Goal: Obtain resource: Obtain resource

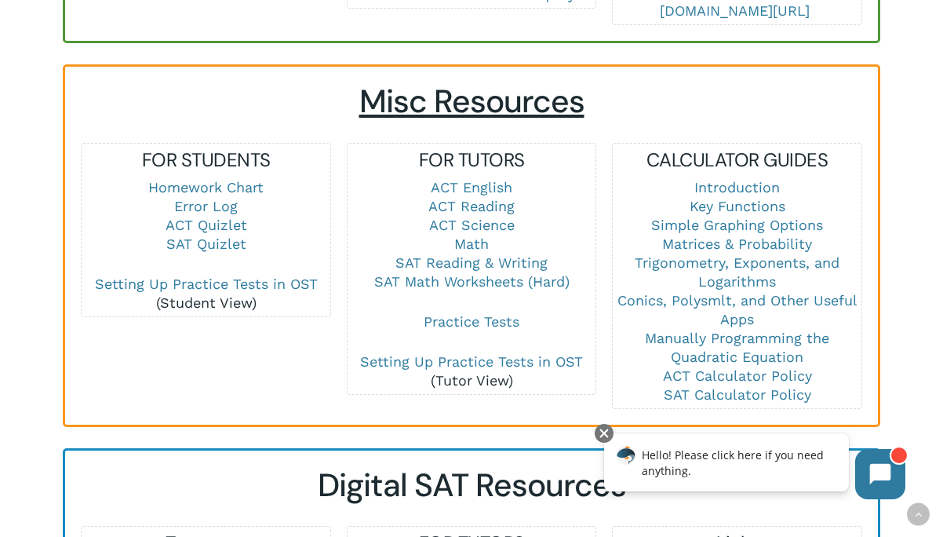
scroll to position [1042, 0]
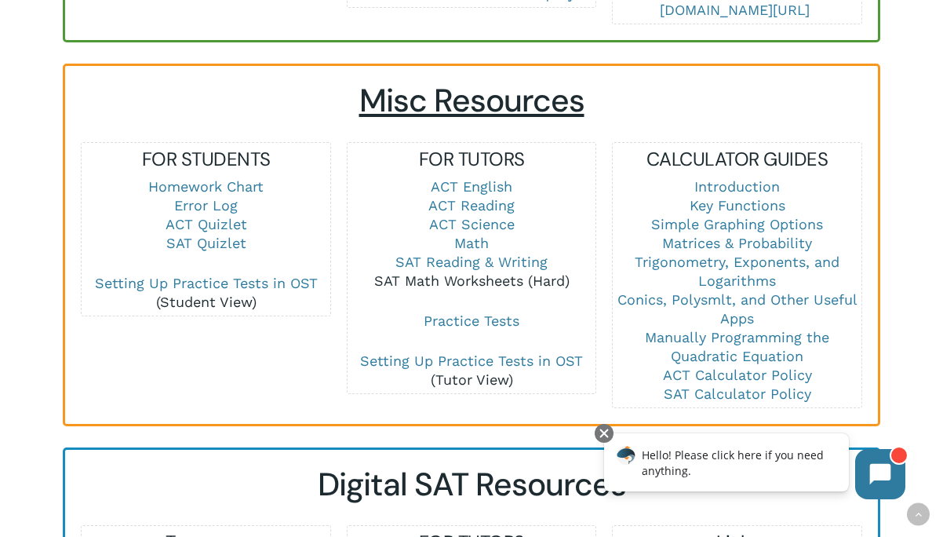
click at [470, 272] on link "SAT Math Worksheets (Hard)" at bounding box center [471, 280] width 195 height 16
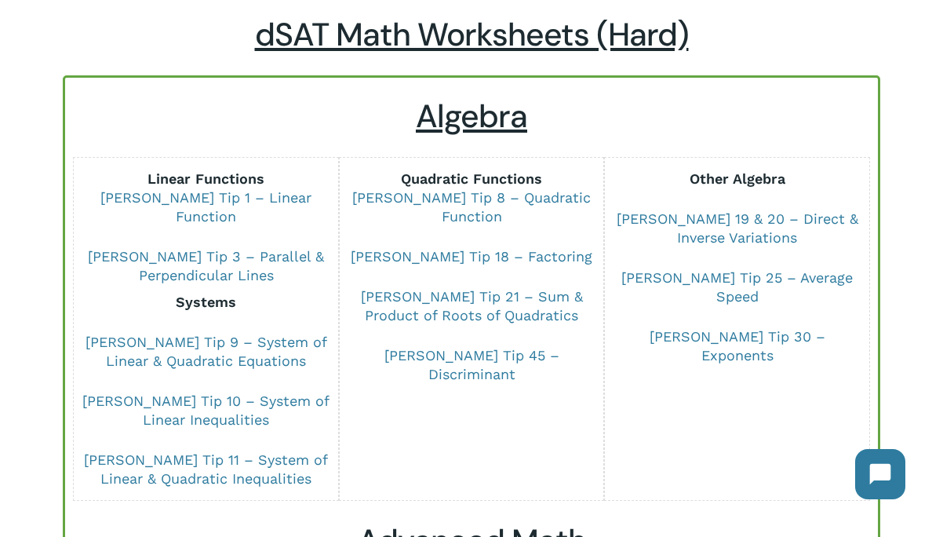
scroll to position [97, 0]
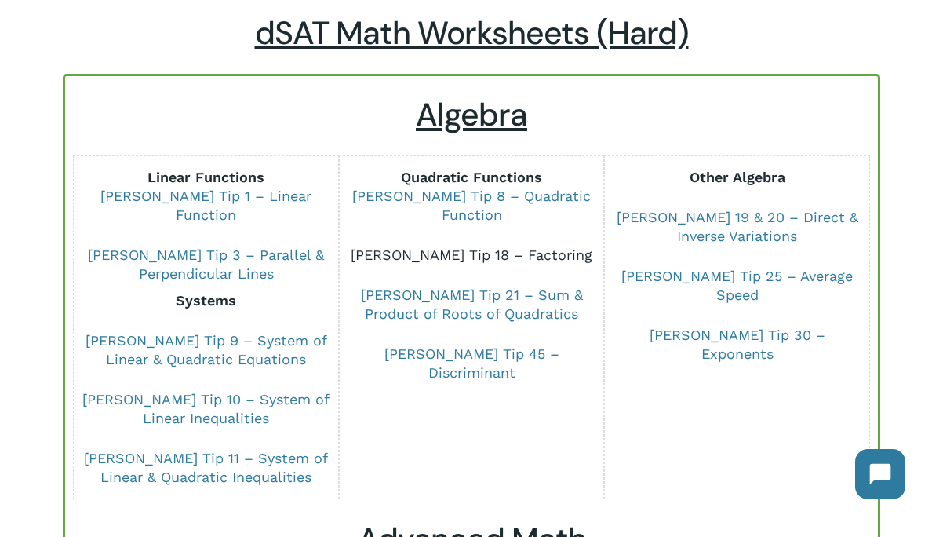
click at [461, 254] on link "[PERSON_NAME] Tip 18 – Factoring" at bounding box center [472, 254] width 242 height 16
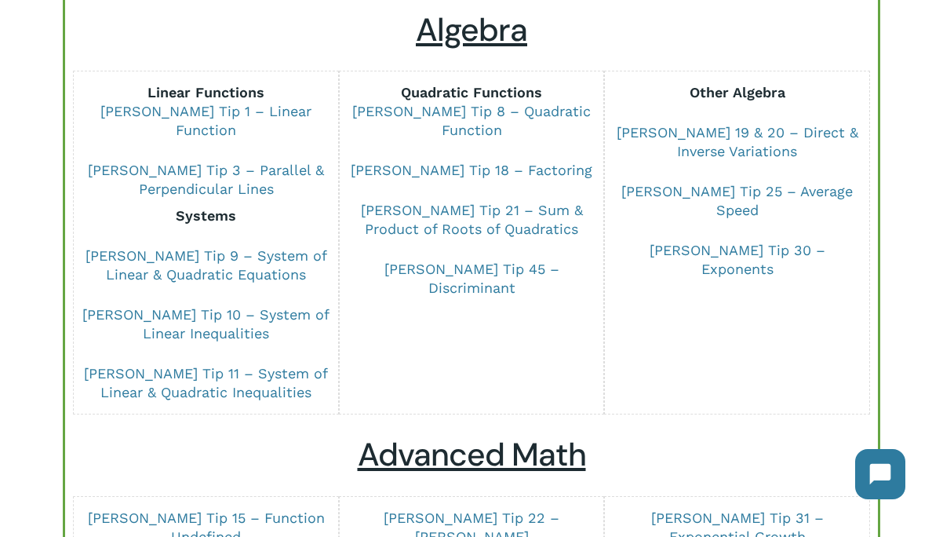
scroll to position [184, 0]
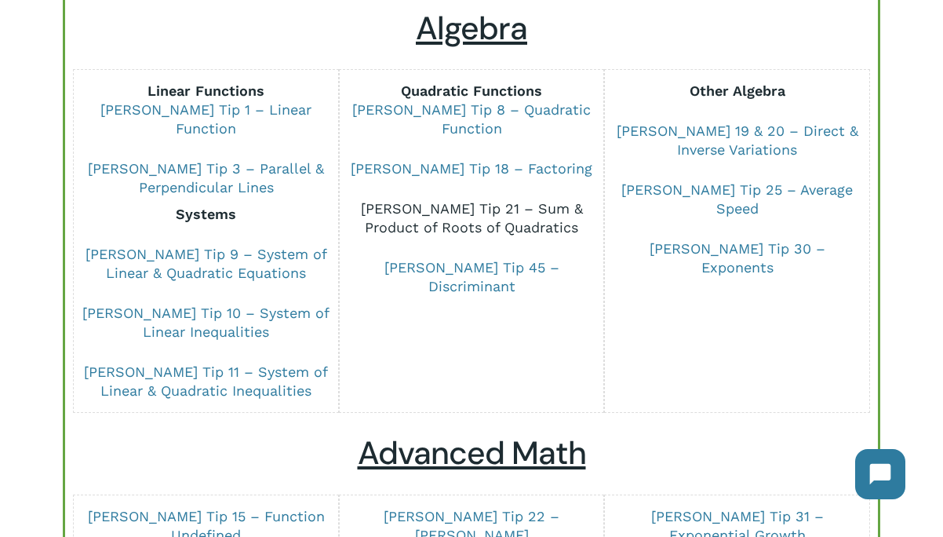
click at [499, 209] on link "Dr Chung Tip 21 – Sum & Product of Roots of Quadratics" at bounding box center [472, 217] width 222 height 35
